Goal: Task Accomplishment & Management: Use online tool/utility

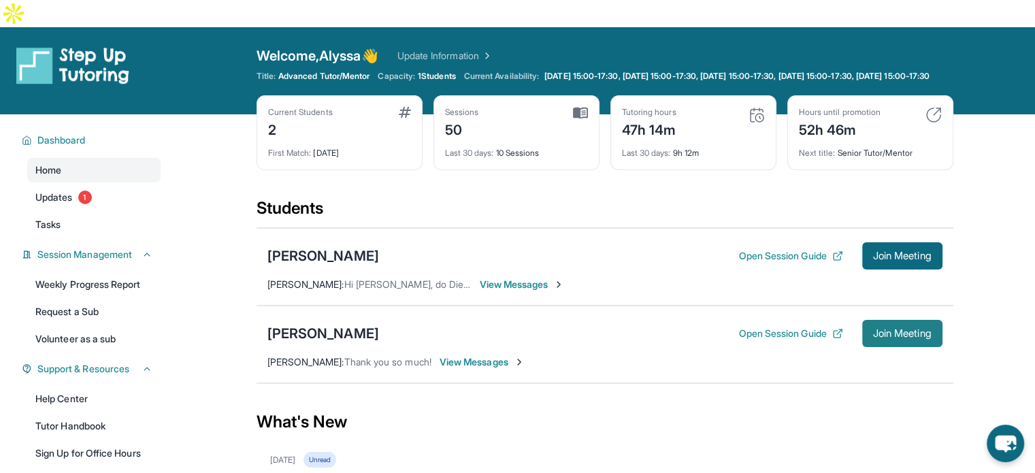
click at [893, 323] on button "Join Meeting" at bounding box center [902, 333] width 80 height 27
click at [348, 324] on div "[PERSON_NAME]" at bounding box center [323, 333] width 112 height 19
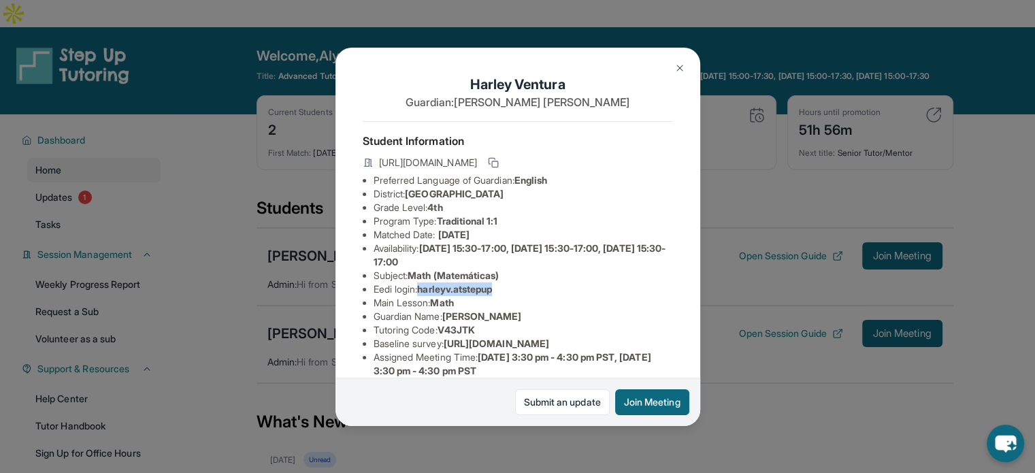
drag, startPoint x: 510, startPoint y: 301, endPoint x: 425, endPoint y: 300, distance: 85.7
click at [425, 296] on li "Eedi login : harleyv.atstepup" at bounding box center [522, 289] width 299 height 14
copy span "harleyv.atstepup"
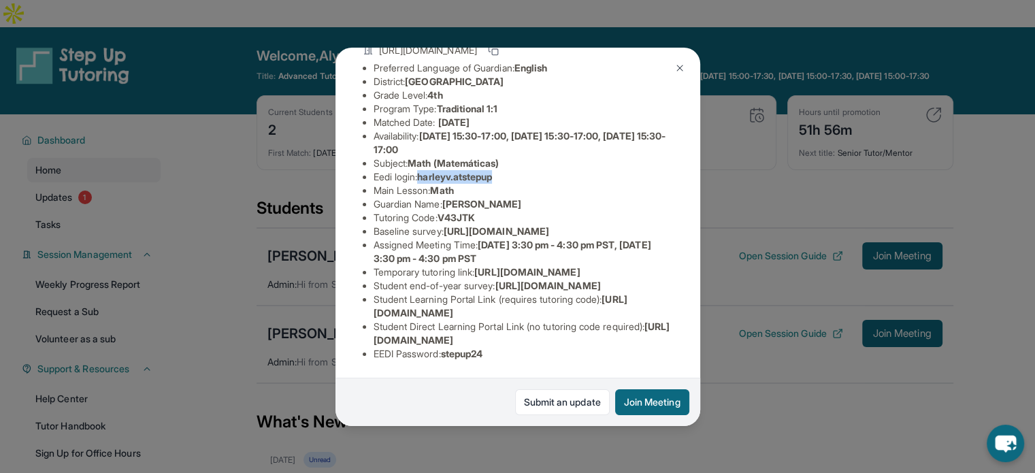
scroll to position [256, 0]
drag, startPoint x: 503, startPoint y: 344, endPoint x: 448, endPoint y: 342, distance: 55.9
click at [448, 347] on li "EEDI Password : stepup24" at bounding box center [522, 354] width 299 height 14
copy span "stepup24"
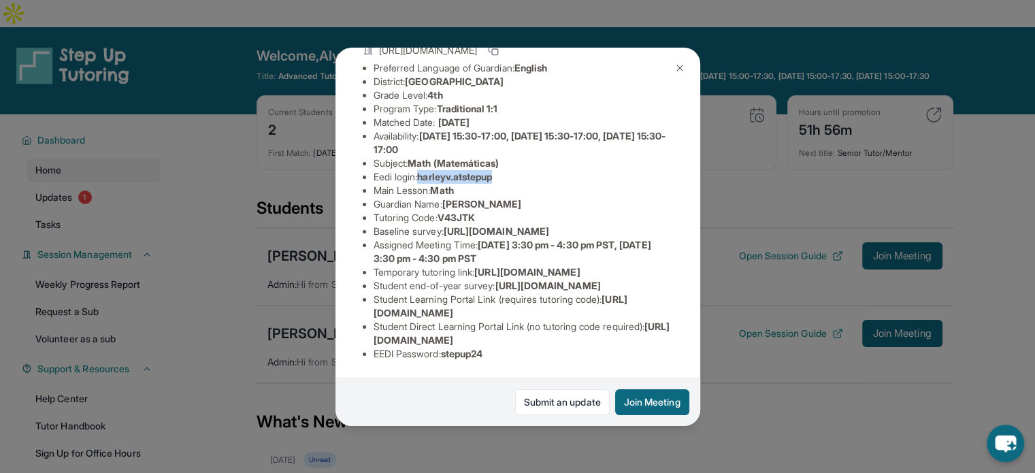
drag, startPoint x: 513, startPoint y: 182, endPoint x: 422, endPoint y: 183, distance: 91.2
click at [422, 183] on li "Eedi login : harleyv.atstepup" at bounding box center [522, 177] width 299 height 14
copy span "harleyv.atstepup"
drag, startPoint x: 494, startPoint y: 342, endPoint x: 448, endPoint y: 341, distance: 46.3
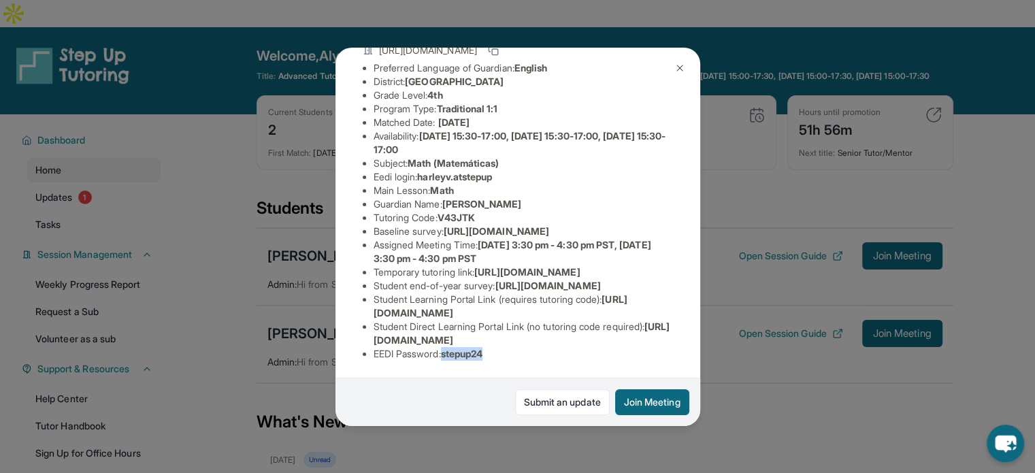
click at [448, 347] on li "EEDI Password : stepup24" at bounding box center [522, 354] width 299 height 14
copy span "stepup24"
